Goal: Transaction & Acquisition: Book appointment/travel/reservation

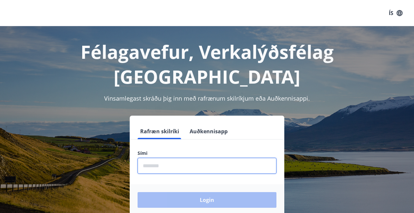
click at [170, 158] on input "phone" at bounding box center [206, 166] width 139 height 16
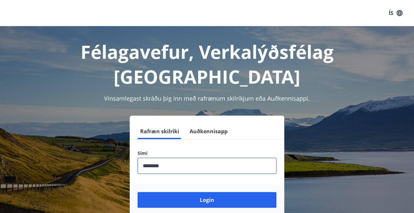
type input "********"
click at [207, 192] on button "Login" at bounding box center [206, 200] width 139 height 16
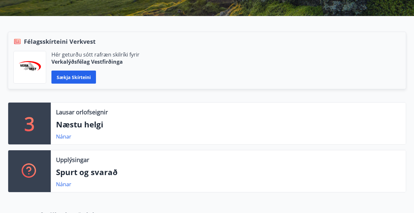
scroll to position [135, 0]
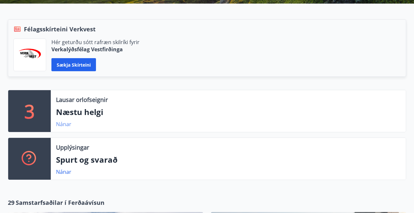
click at [61, 126] on link "Nánar" at bounding box center [63, 124] width 15 height 7
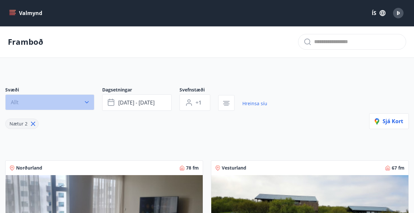
click at [88, 102] on icon "button" at bounding box center [86, 102] width 7 height 7
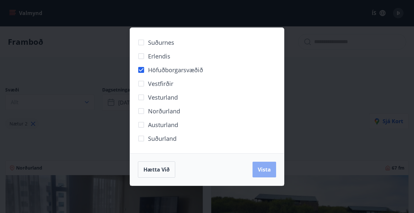
click at [263, 173] on span "Vista" at bounding box center [264, 169] width 13 height 7
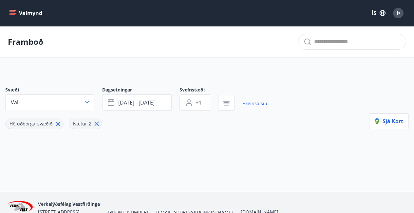
click at [96, 123] on icon at bounding box center [96, 123] width 7 height 7
click at [155, 101] on span "ágú 29 - sep 01" at bounding box center [136, 102] width 36 height 7
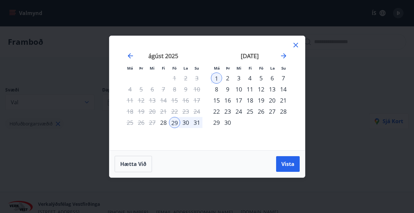
click at [285, 89] on div "14" at bounding box center [283, 89] width 11 height 11
click at [217, 99] on div "15" at bounding box center [216, 100] width 11 height 11
click at [261, 99] on div "19" at bounding box center [260, 100] width 11 height 11
click at [217, 101] on div "15" at bounding box center [216, 100] width 11 height 11
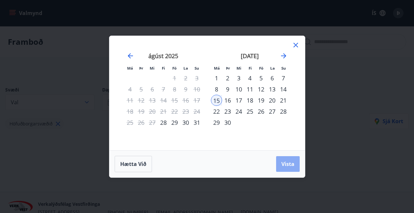
click at [289, 165] on span "Vista" at bounding box center [287, 164] width 13 height 7
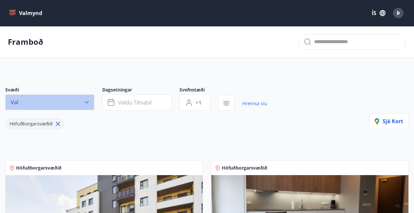
click at [87, 101] on icon "button" at bounding box center [86, 102] width 7 height 7
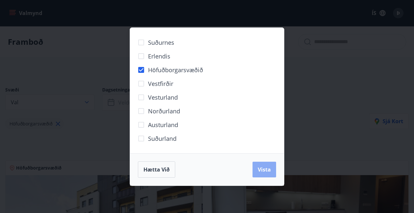
click at [267, 169] on span "Vista" at bounding box center [264, 169] width 13 height 7
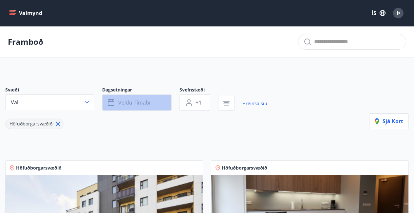
click at [121, 106] on span "Veldu tímabil" at bounding box center [134, 102] width 33 height 7
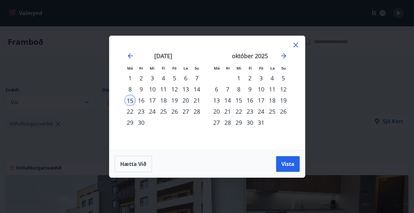
click at [131, 99] on div "15" at bounding box center [129, 100] width 11 height 11
click at [176, 99] on div "19" at bounding box center [174, 100] width 11 height 11
click at [288, 165] on span "Vista" at bounding box center [287, 164] width 13 height 7
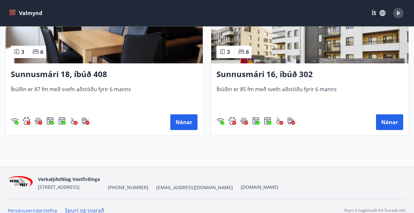
scroll to position [374, 0]
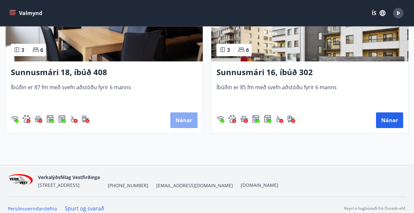
click at [184, 117] on button "Nánar" at bounding box center [183, 121] width 27 height 16
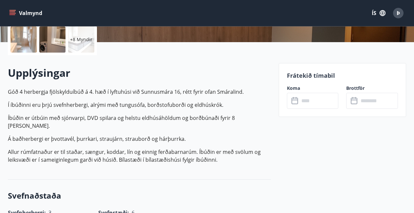
scroll to position [155, 0]
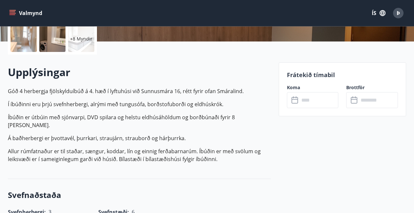
click at [303, 105] on input "text" at bounding box center [318, 100] width 39 height 16
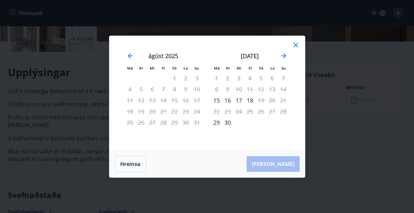
click at [297, 44] on icon at bounding box center [296, 45] width 8 height 8
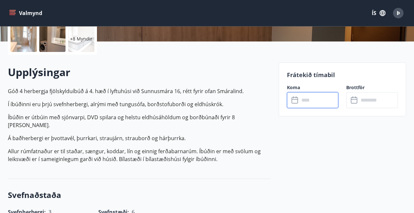
click at [304, 102] on input "text" at bounding box center [318, 100] width 39 height 16
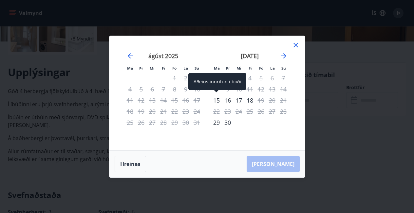
click at [217, 100] on div "15" at bounding box center [216, 100] width 11 height 11
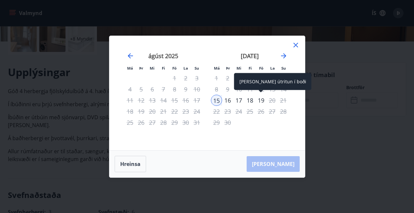
click at [263, 100] on div "19" at bounding box center [260, 100] width 11 height 11
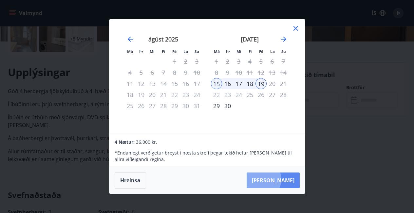
click at [280, 180] on button "Taka Frá" at bounding box center [273, 181] width 53 height 16
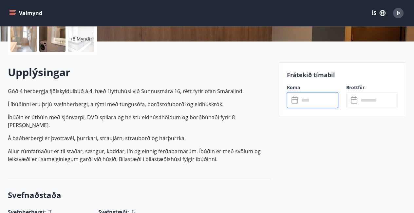
type input "******"
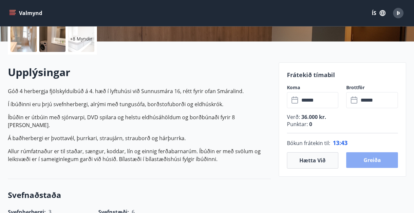
click at [374, 161] on button "Greiða" at bounding box center [372, 161] width 52 height 16
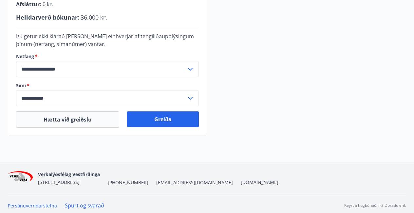
scroll to position [211, 0]
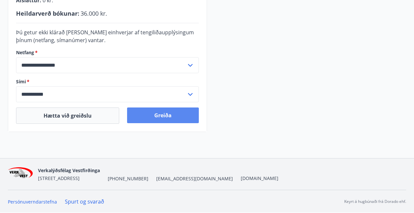
click at [168, 114] on button "Greiða" at bounding box center [163, 116] width 72 height 16
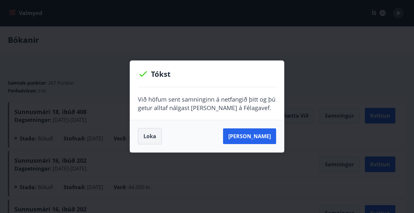
click at [150, 137] on button "Loka" at bounding box center [150, 136] width 24 height 16
